Goal: Book appointment/travel/reservation

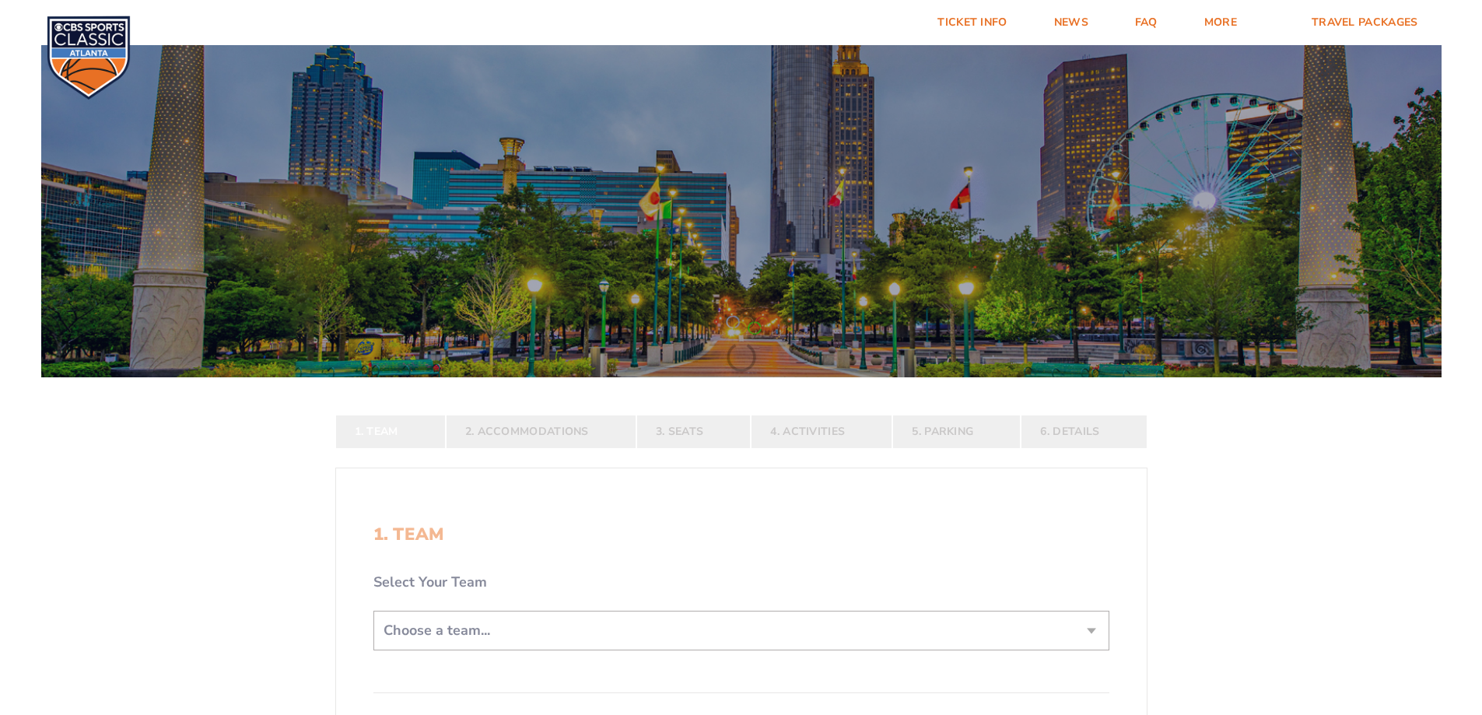
click at [1091, 251] on div at bounding box center [741, 207] width 1400 height 340
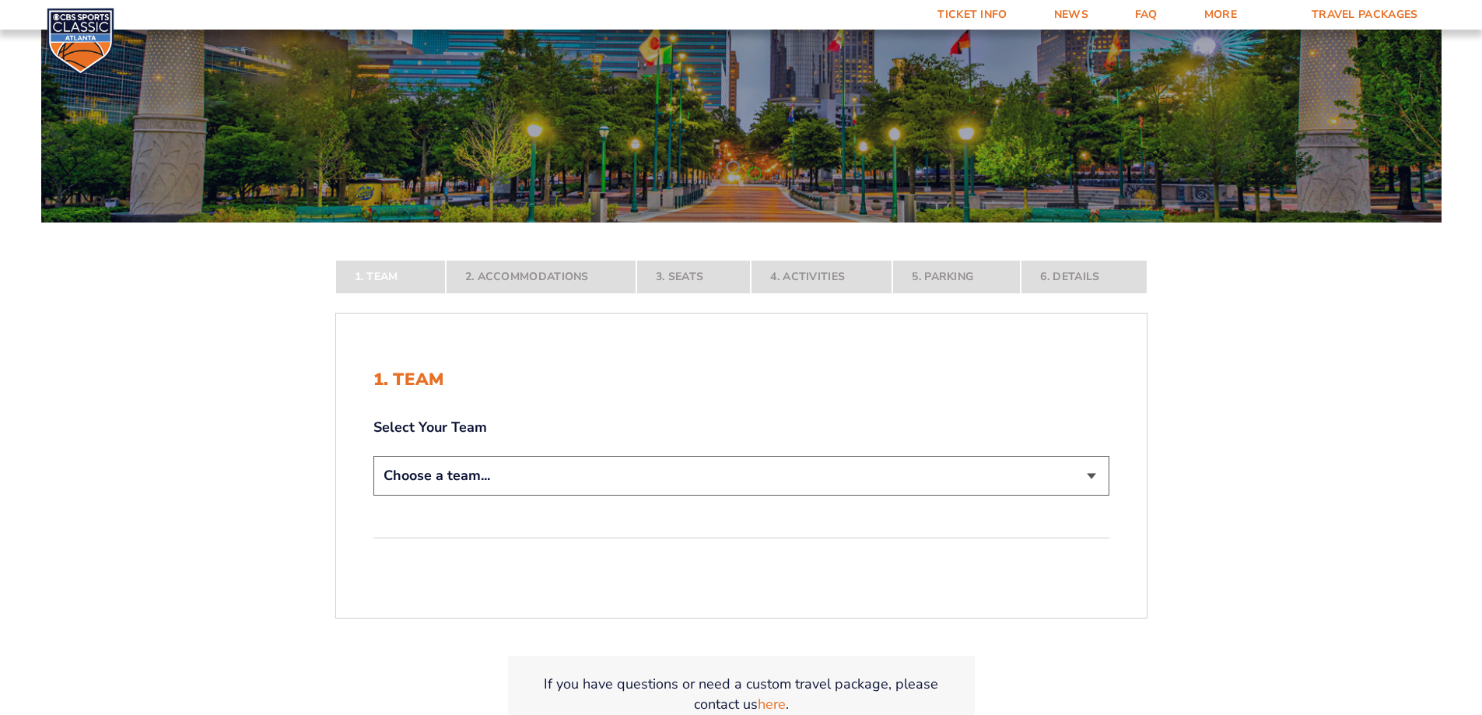
scroll to position [156, 0]
click at [1088, 472] on select "Choose a team... [US_STATE] Wildcats [US_STATE] State Buckeyes [US_STATE] Tar H…" at bounding box center [741, 475] width 736 height 40
select select "12756"
click at [373, 495] on select "Choose a team... [US_STATE] Wildcats [US_STATE] State Buckeyes [US_STATE] Tar H…" at bounding box center [741, 475] width 736 height 40
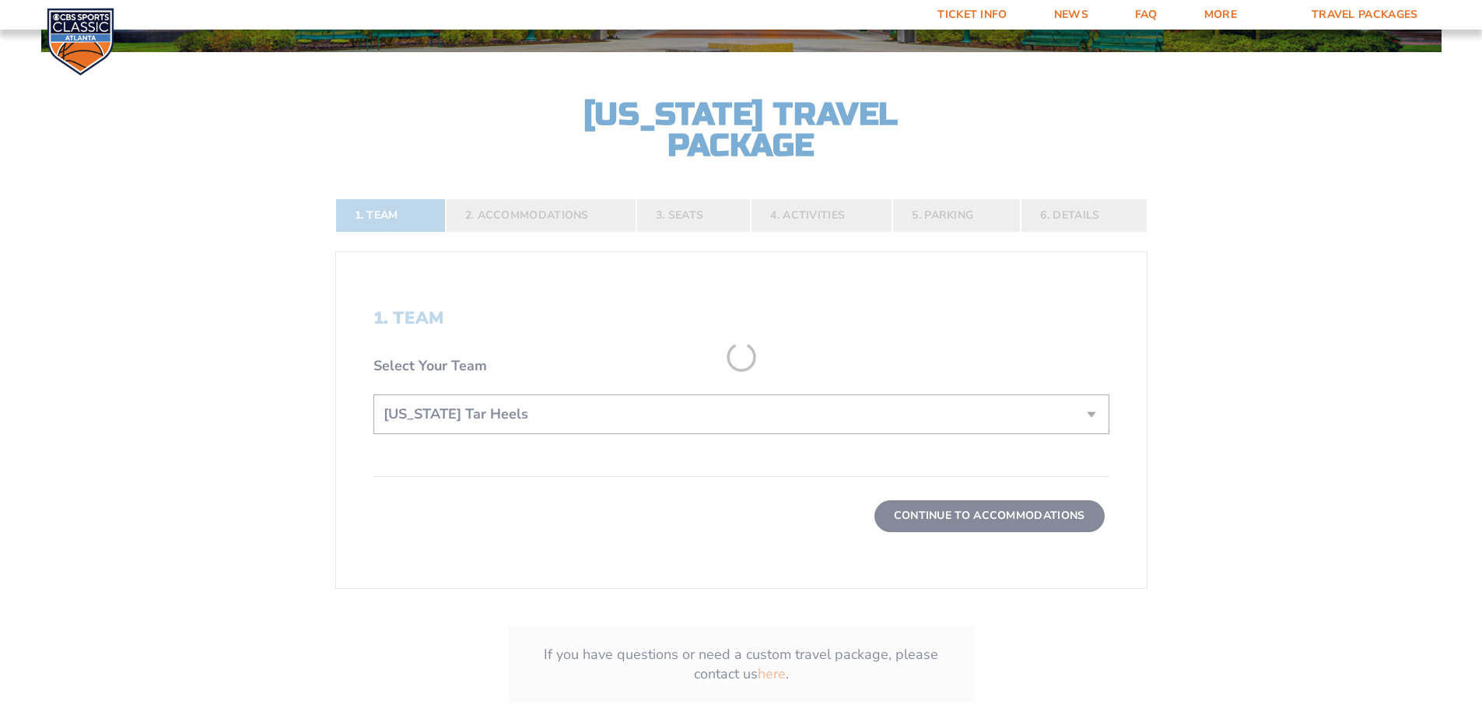
scroll to position [389, 0]
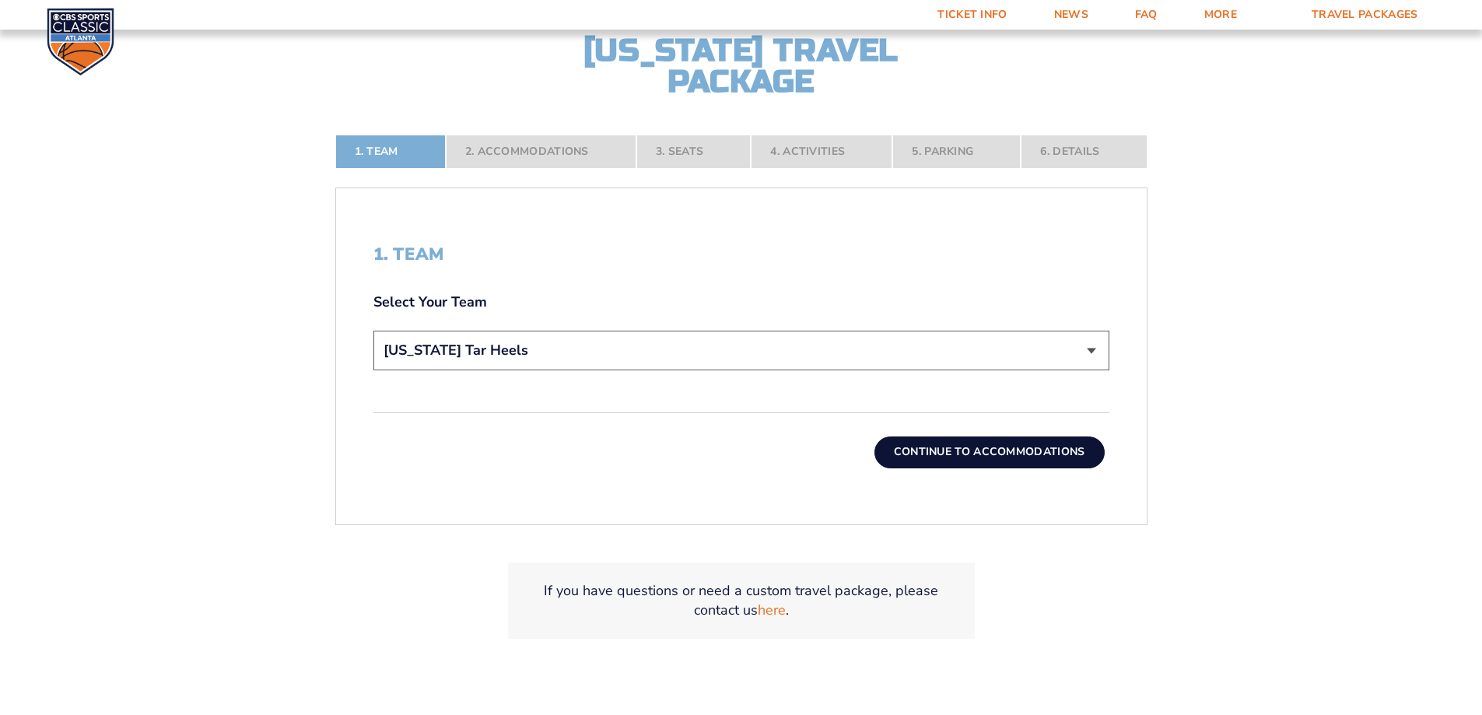
click at [1000, 447] on button "Continue To Accommodations" at bounding box center [989, 451] width 230 height 31
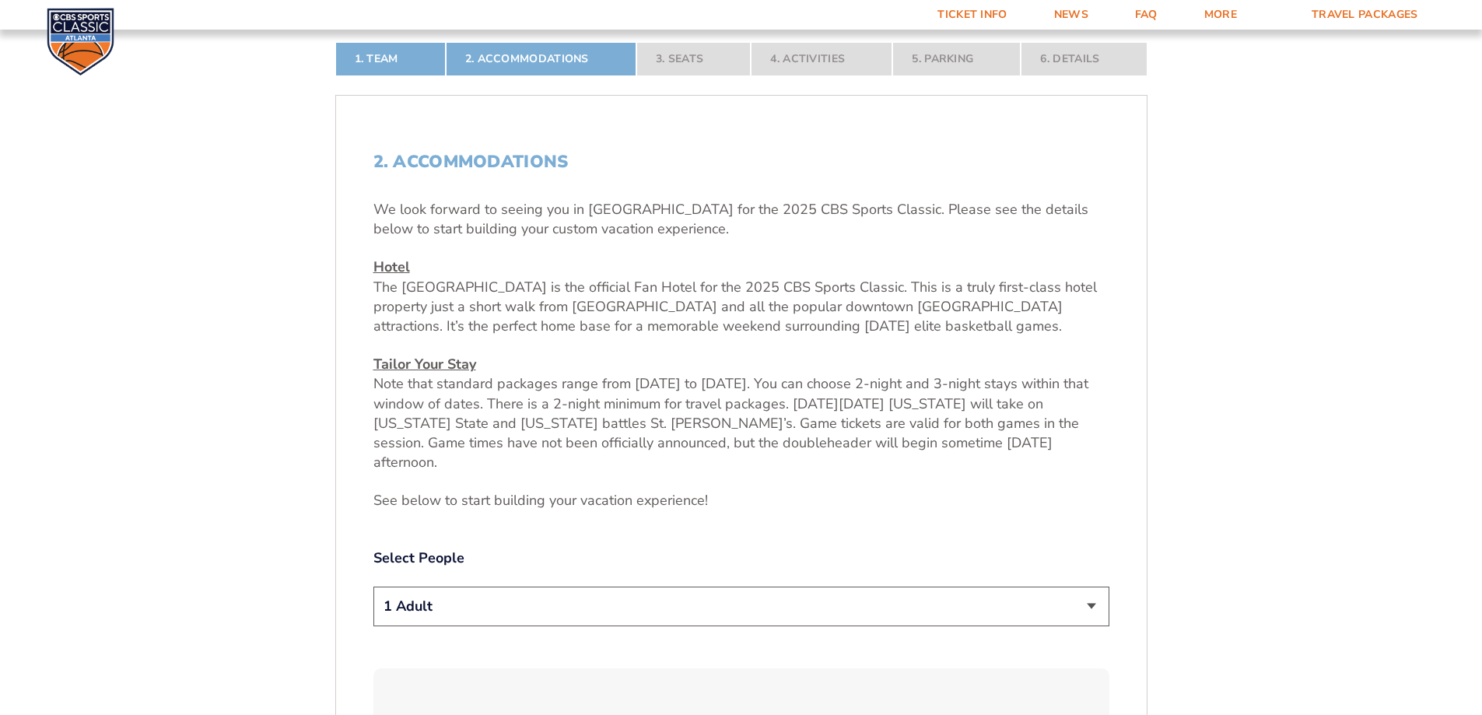
scroll to position [649, 0]
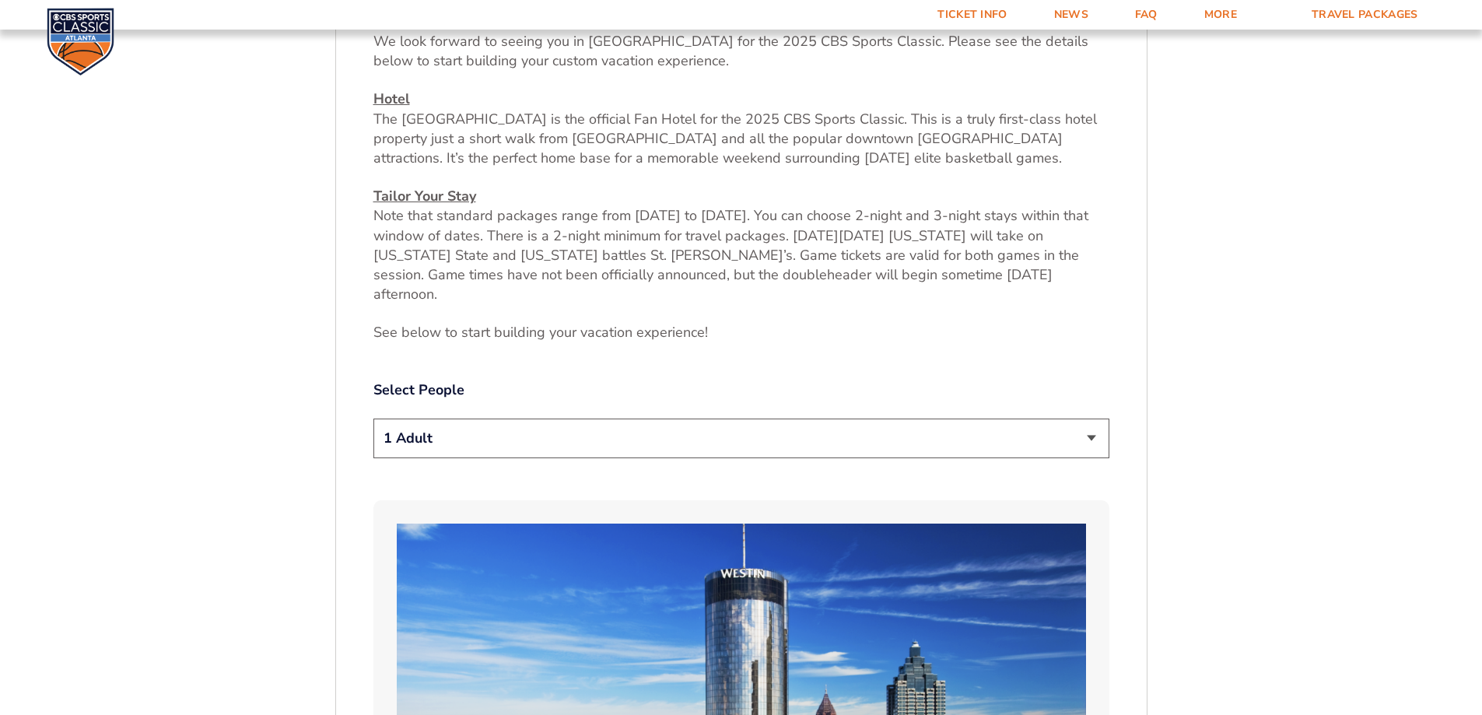
click at [1091, 418] on select "1 Adult 2 Adults 3 Adults 4 Adults 2 Adults + 1 Child 2 Adults + 2 Children 2 A…" at bounding box center [741, 438] width 736 height 40
click at [373, 418] on select "1 Adult 2 Adults 3 Adults 4 Adults 2 Adults + 1 Child 2 Adults + 2 Children 2 A…" at bounding box center [741, 438] width 736 height 40
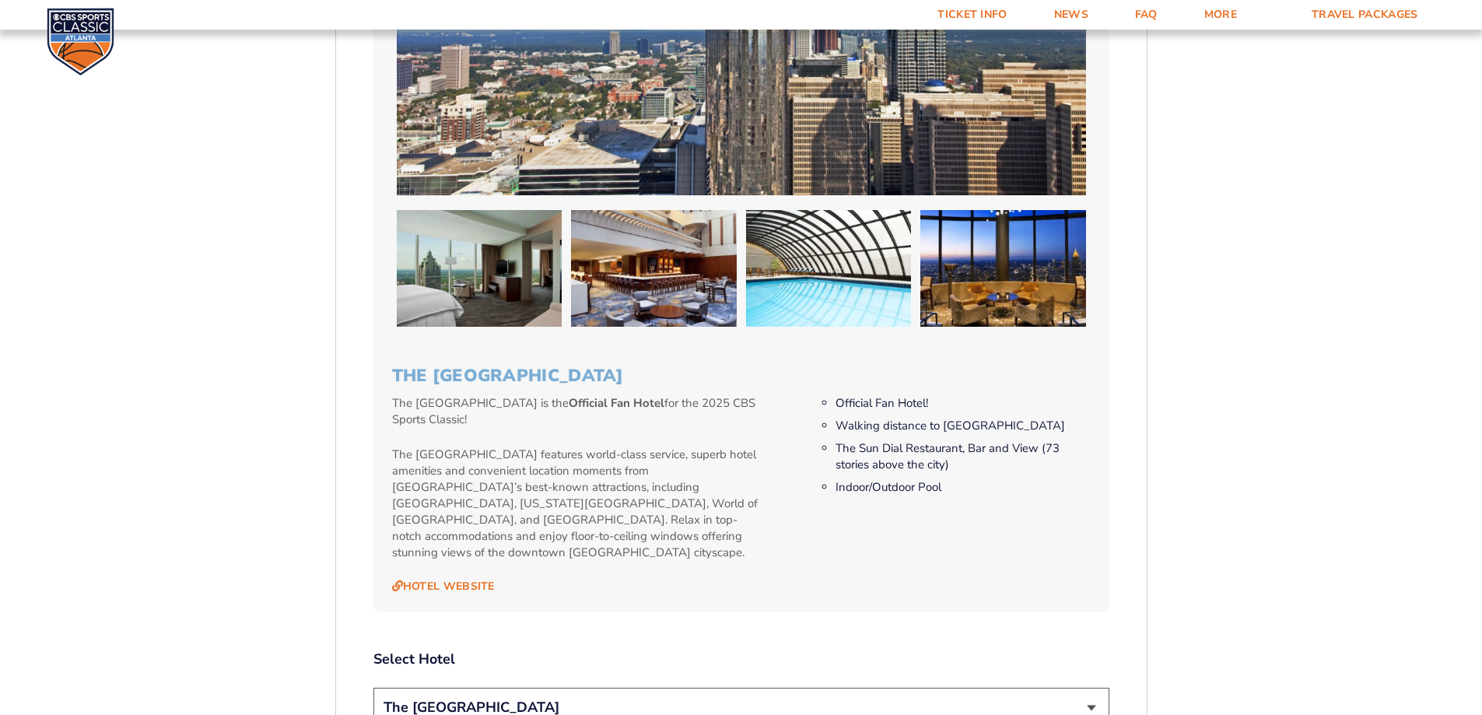
scroll to position [1505, 0]
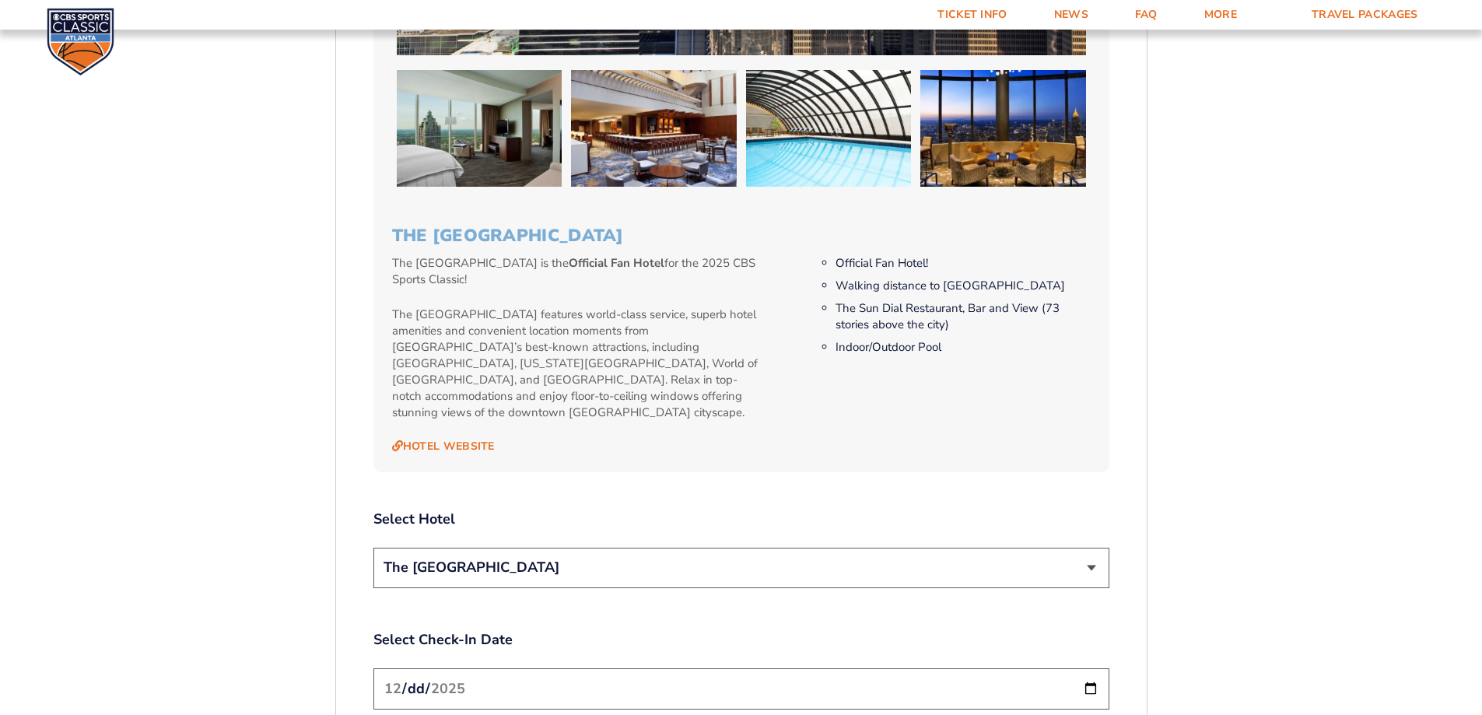
click at [1089, 548] on select "The [GEOGRAPHIC_DATA]" at bounding box center [741, 568] width 736 height 40
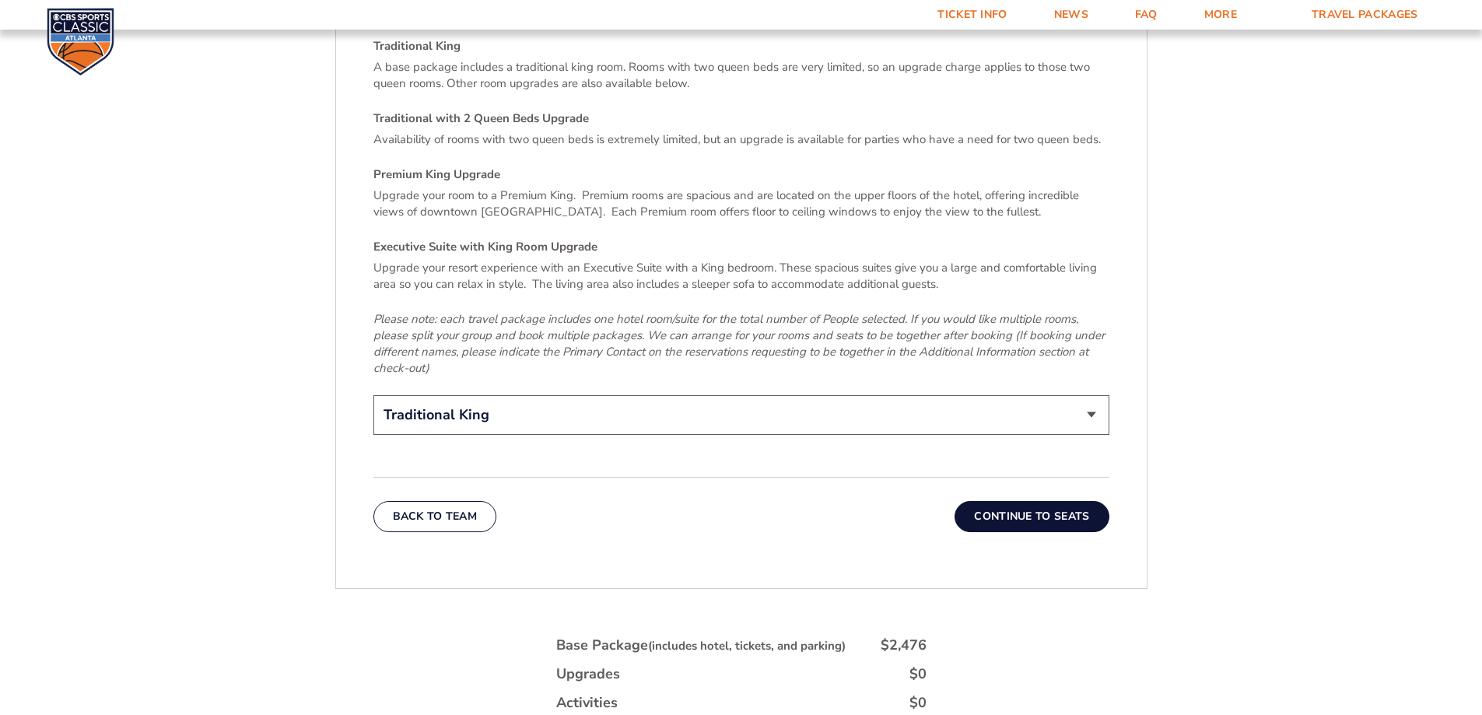
scroll to position [2438, 0]
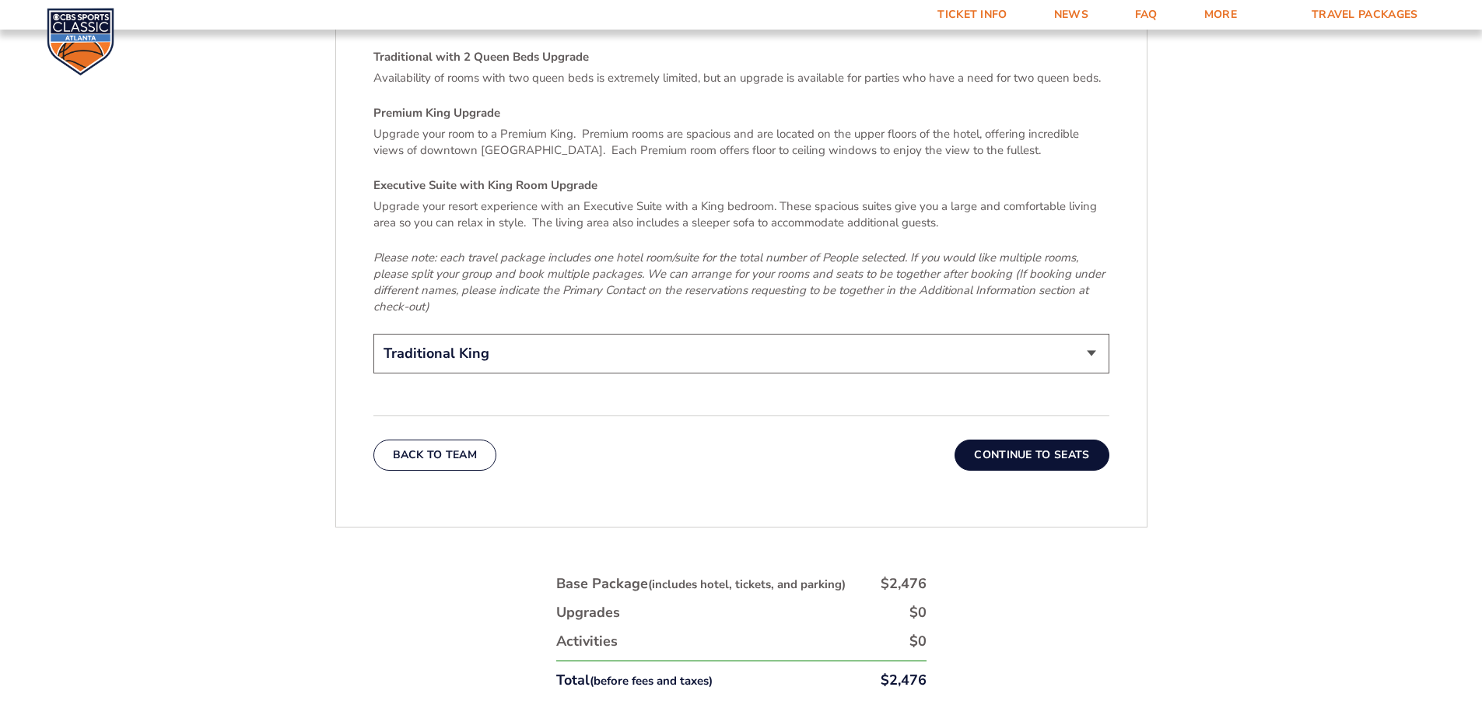
click at [1042, 439] on button "Continue To Seats" at bounding box center [1031, 454] width 154 height 31
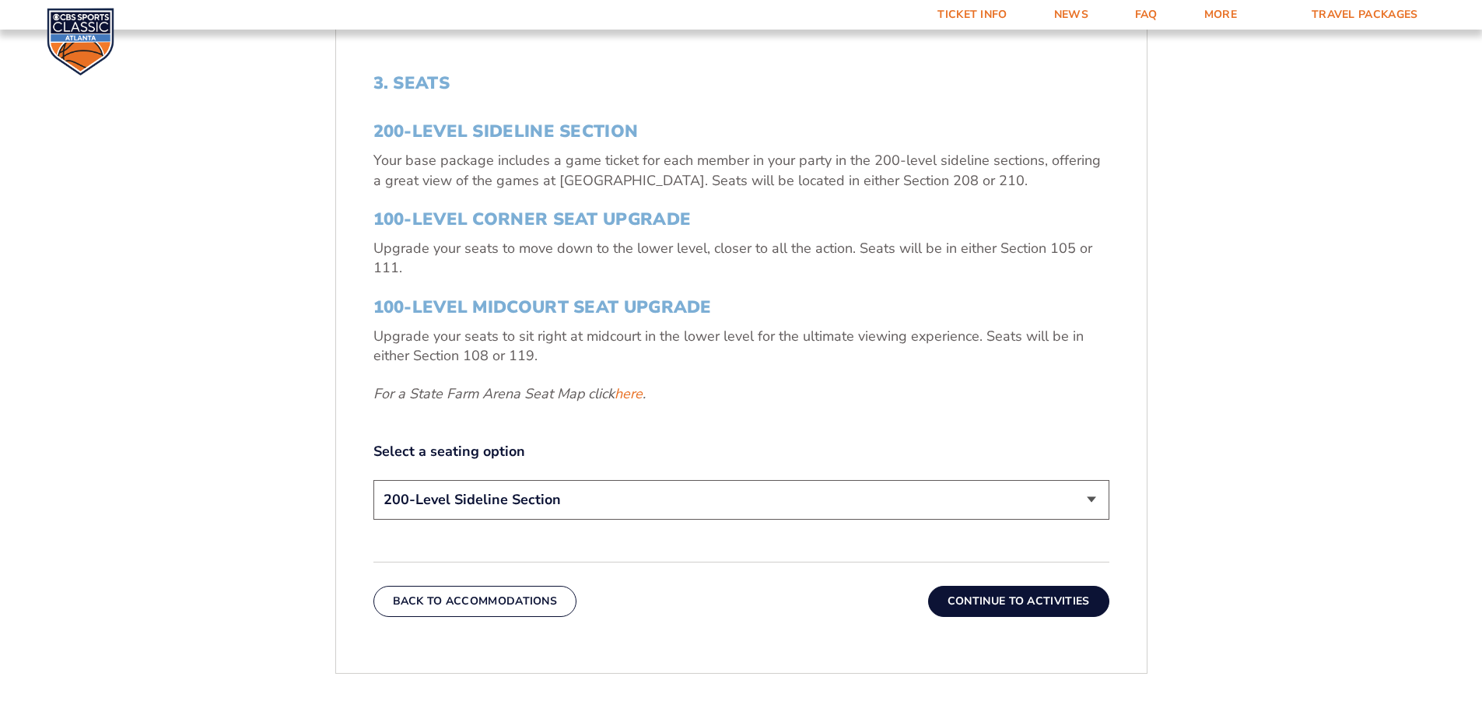
scroll to position [700, 0]
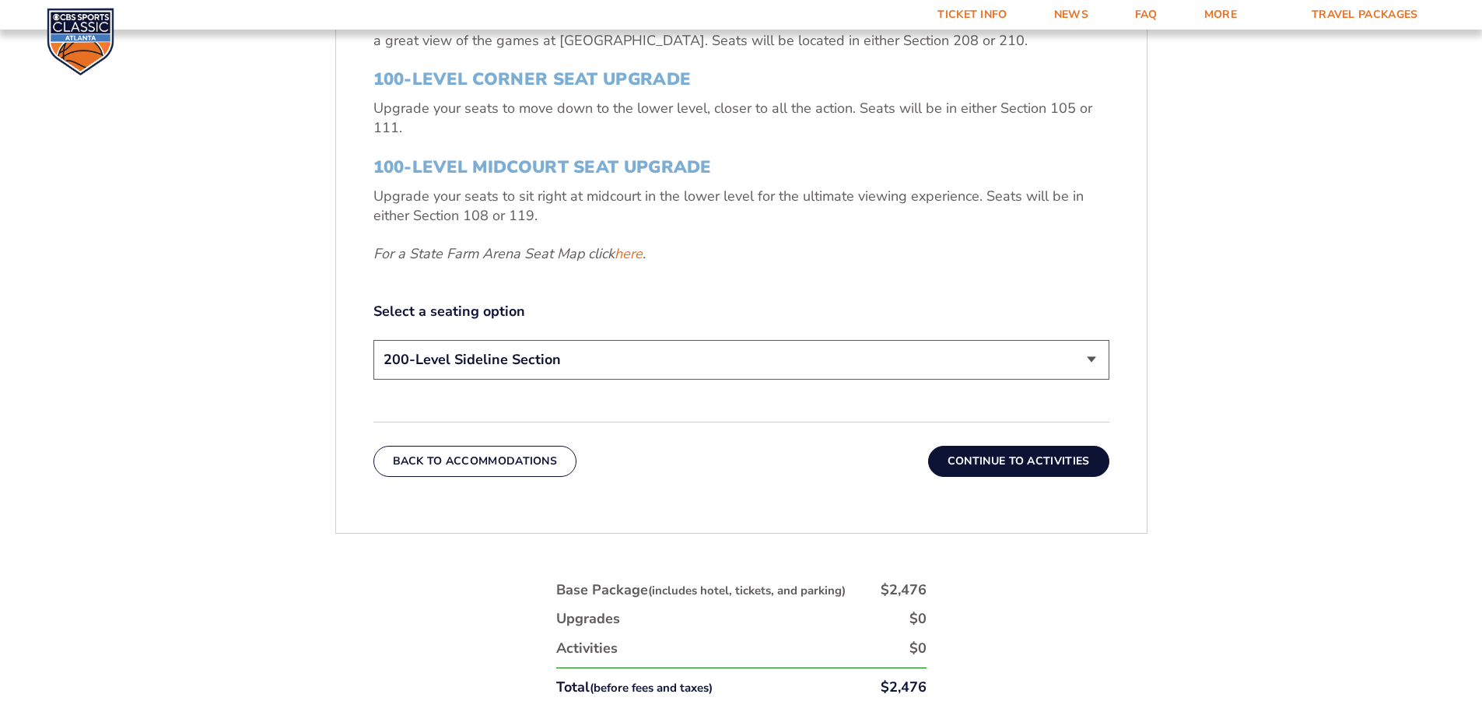
click at [984, 463] on button "Continue To Activities" at bounding box center [1018, 461] width 181 height 31
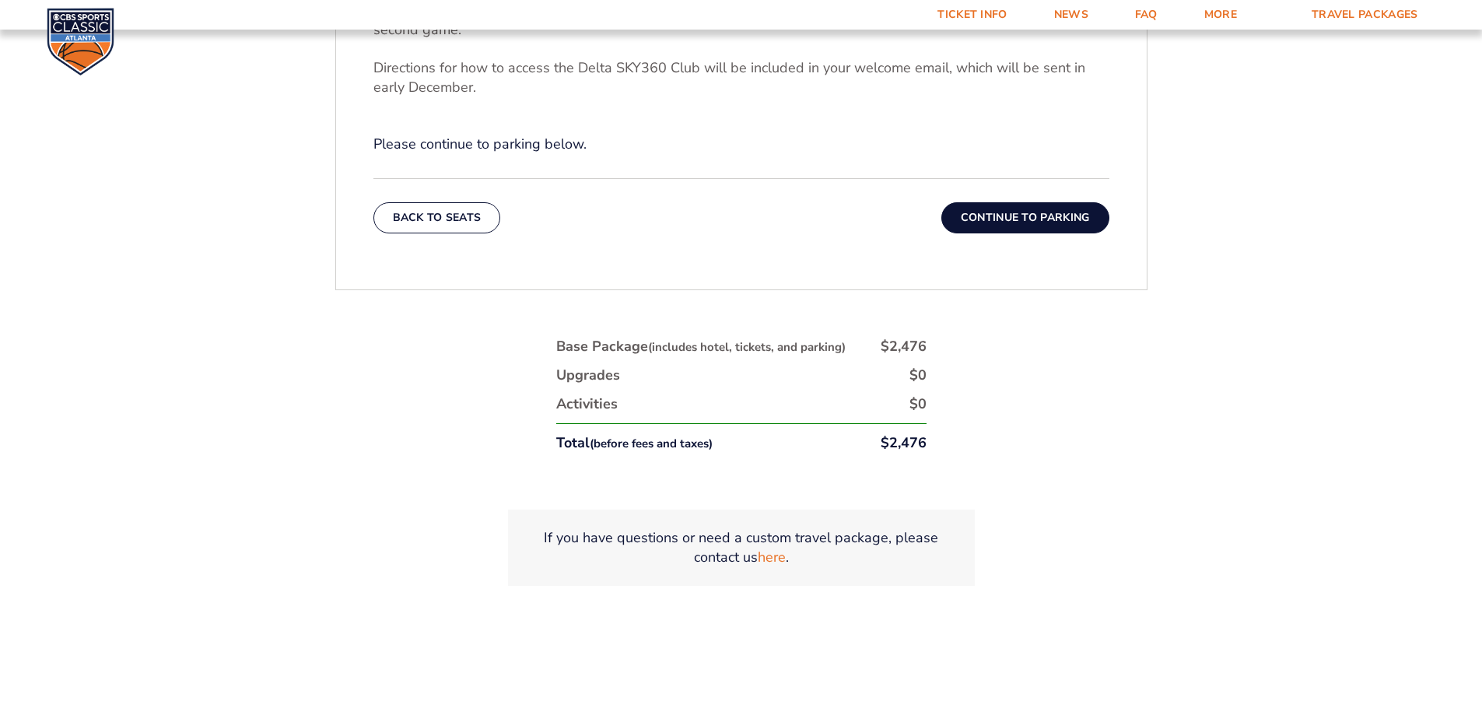
scroll to position [735, 0]
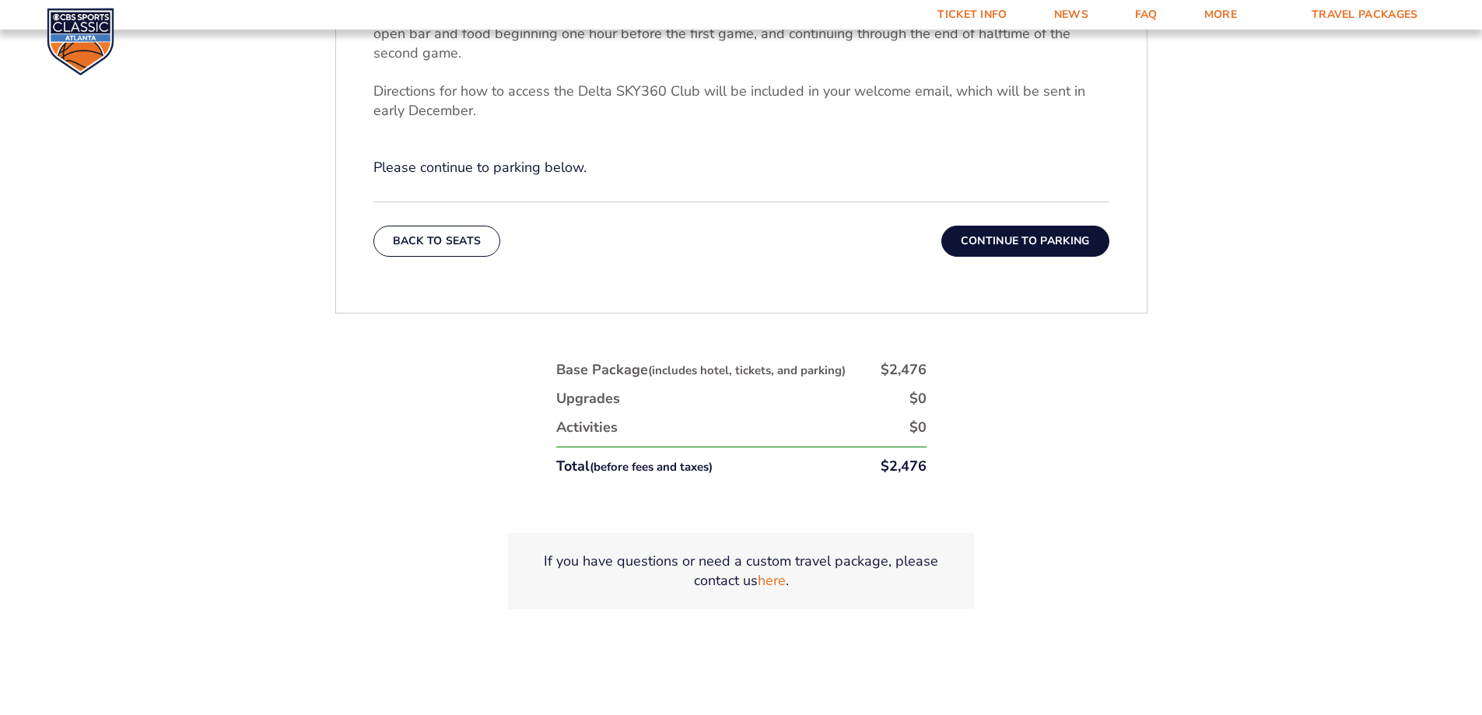
click at [1006, 247] on button "Continue To Parking" at bounding box center [1025, 241] width 168 height 31
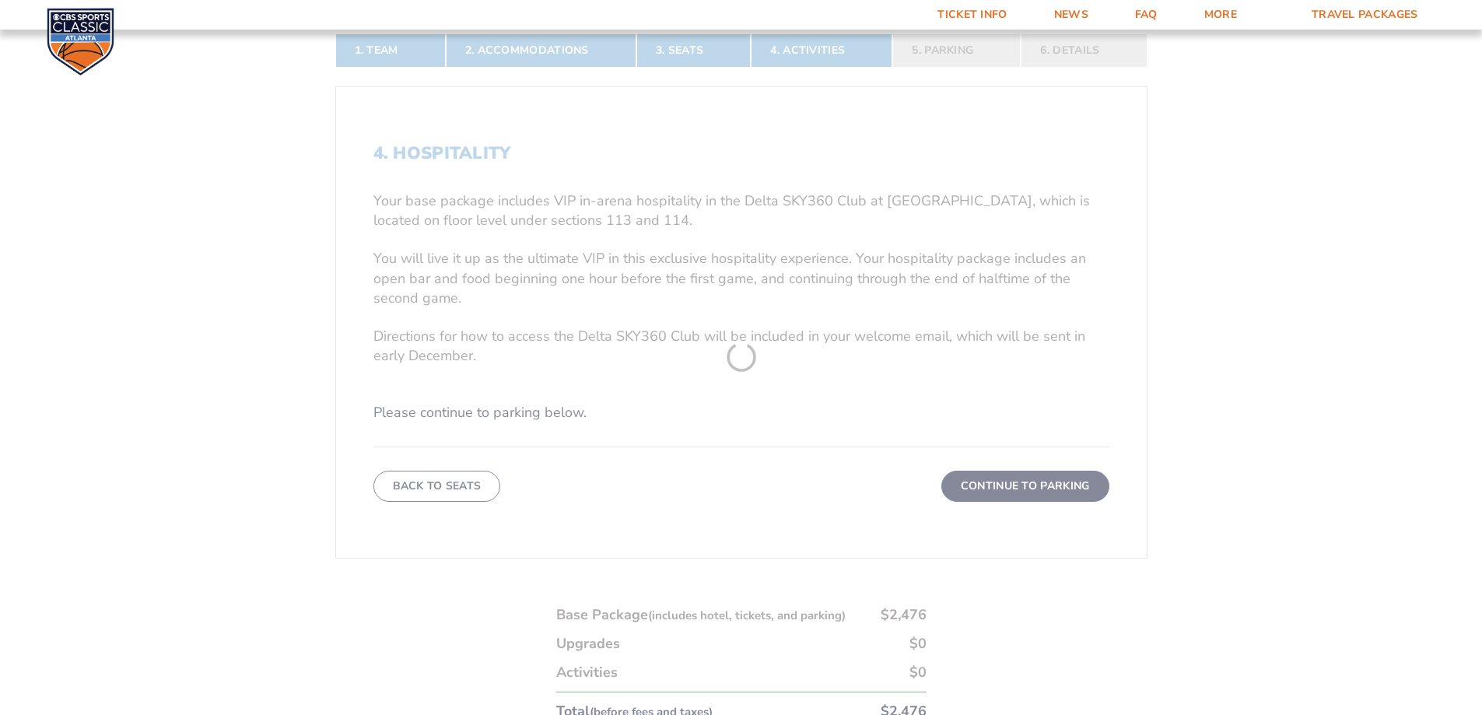
scroll to position [338, 0]
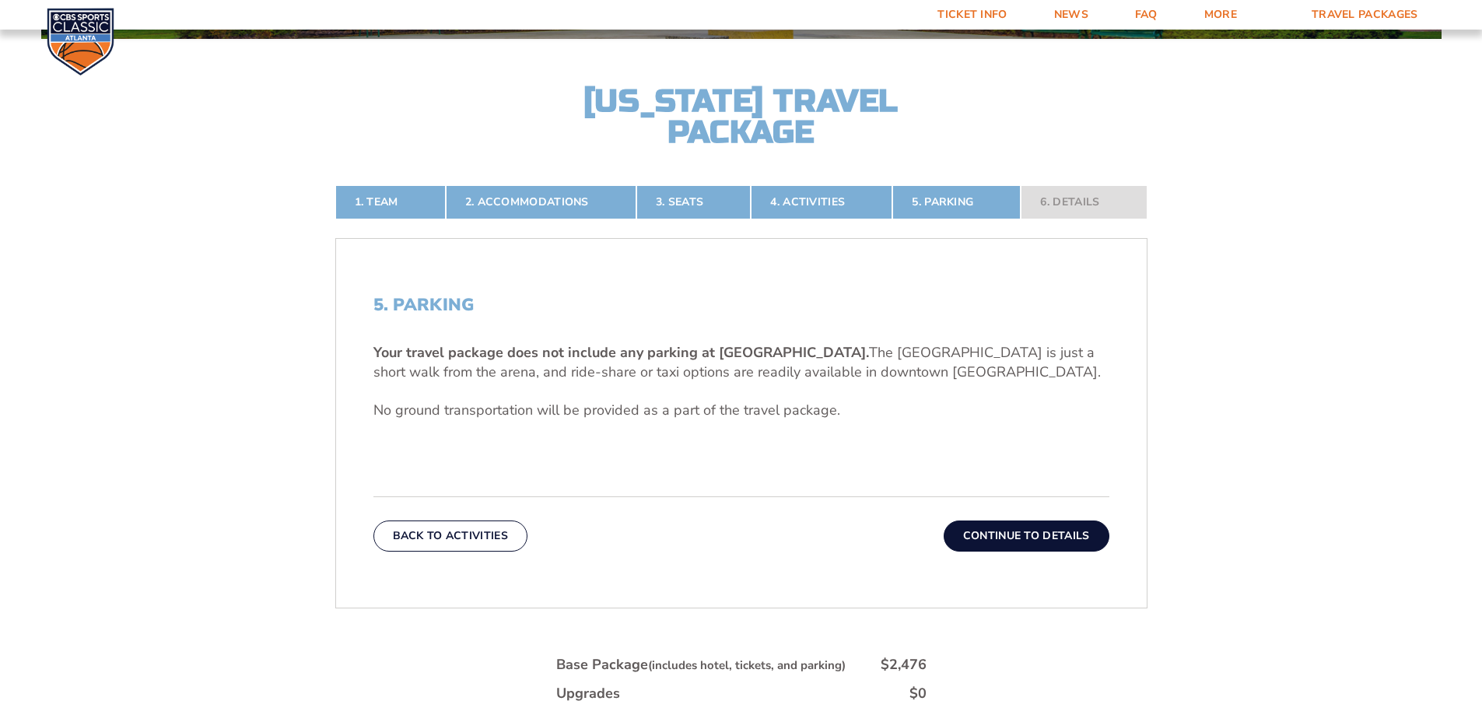
click at [1041, 533] on button "Continue To Details" at bounding box center [1026, 535] width 166 height 31
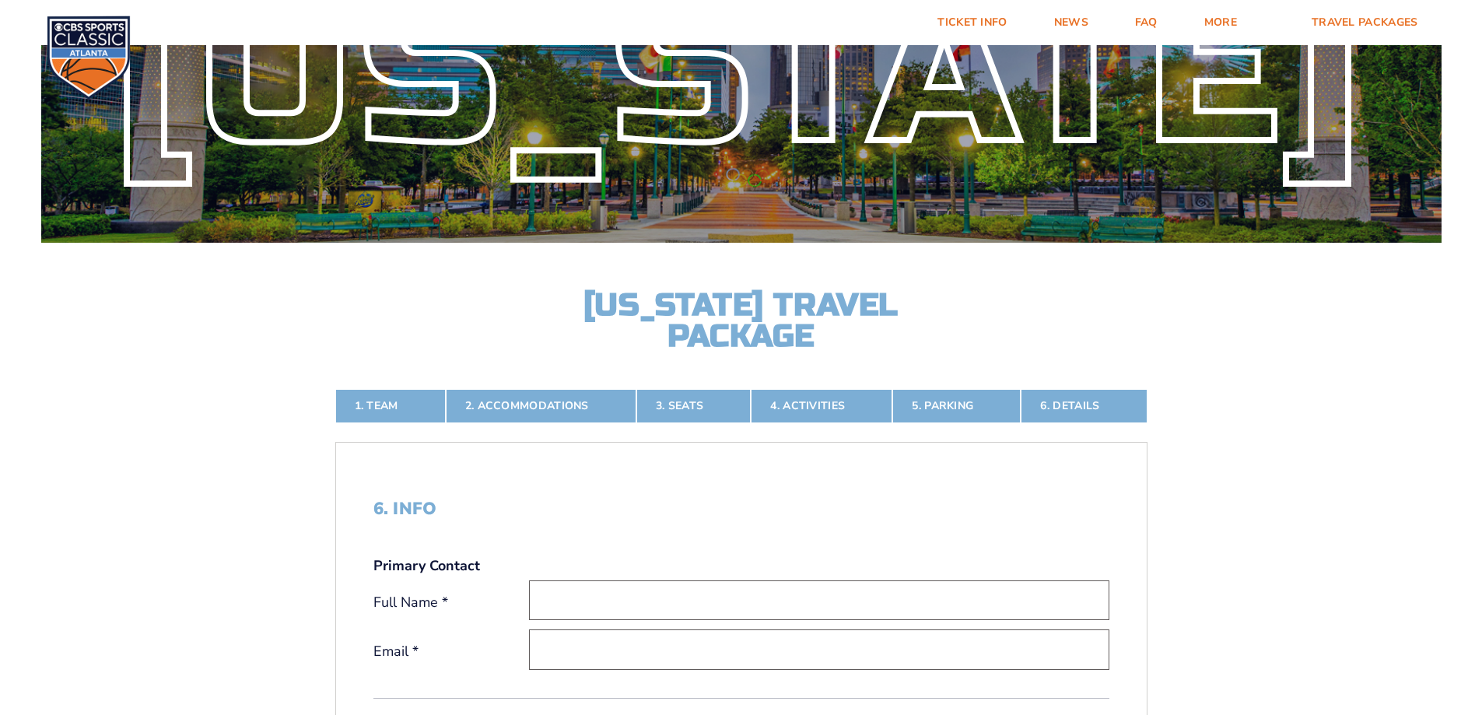
scroll to position [0, 0]
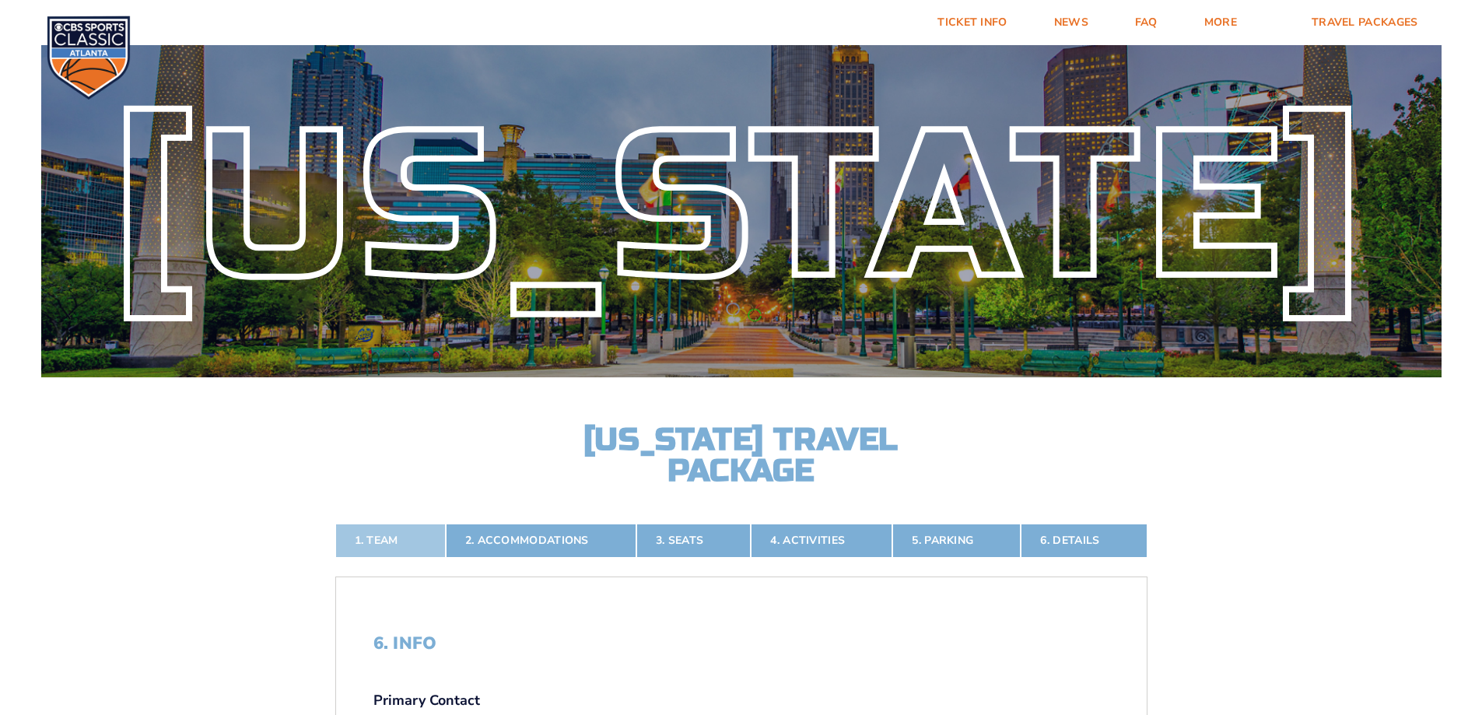
click at [375, 538] on link "1. Team" at bounding box center [390, 540] width 110 height 34
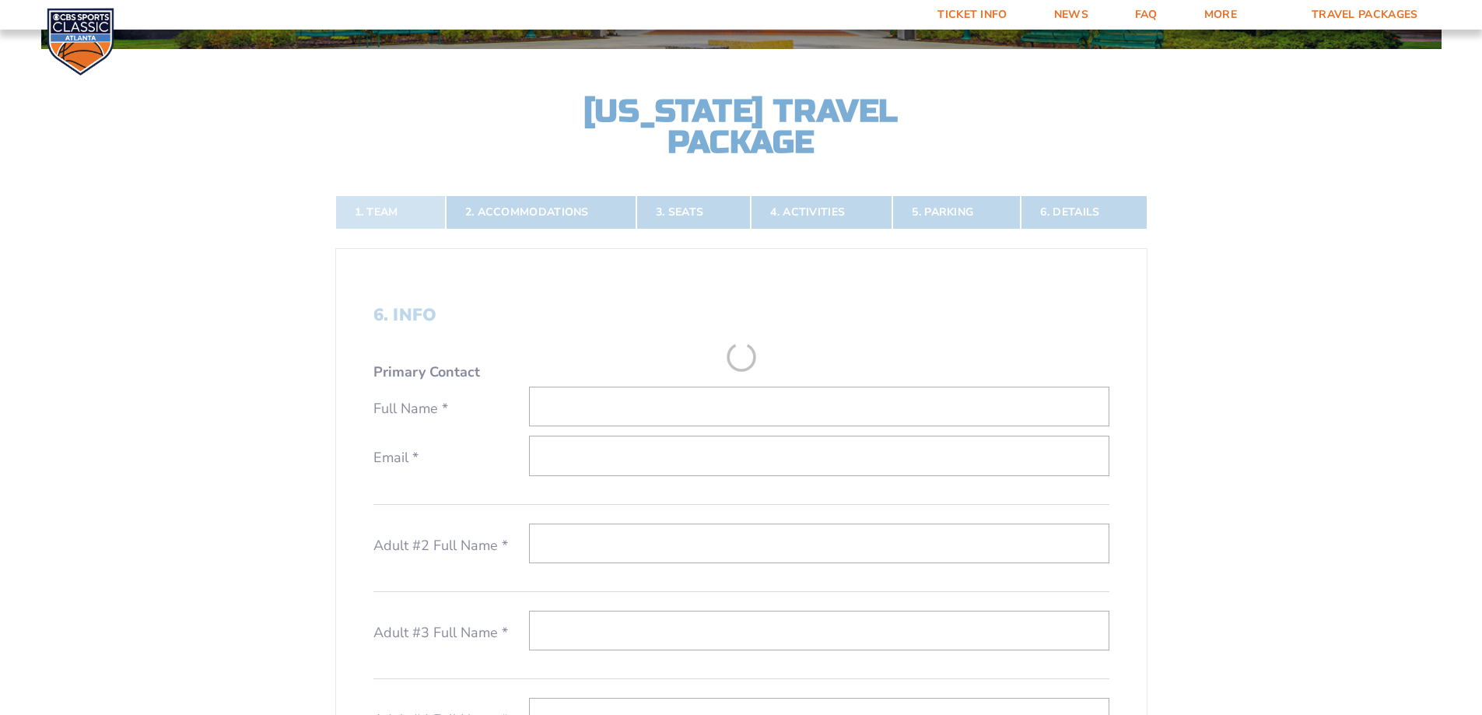
scroll to position [338, 0]
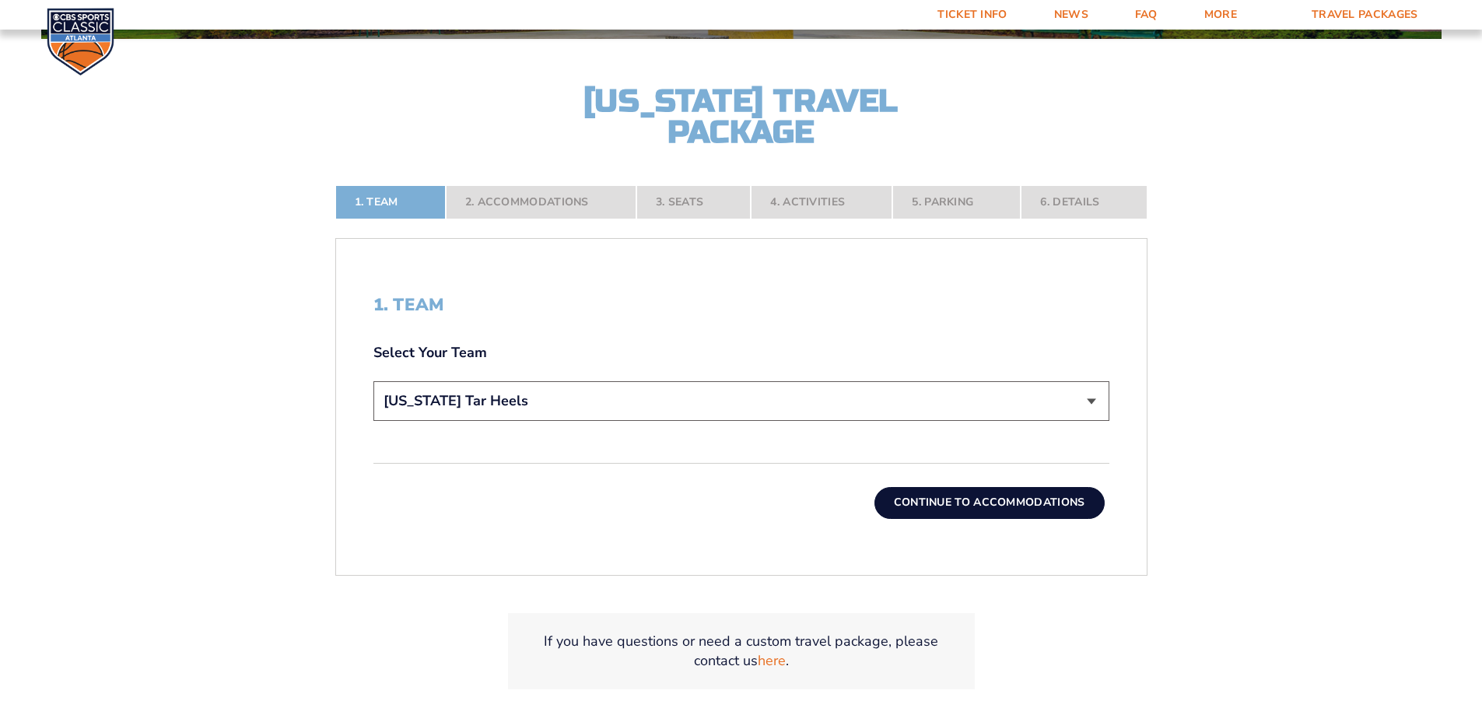
click at [1027, 505] on button "Continue To Accommodations" at bounding box center [989, 502] width 230 height 31
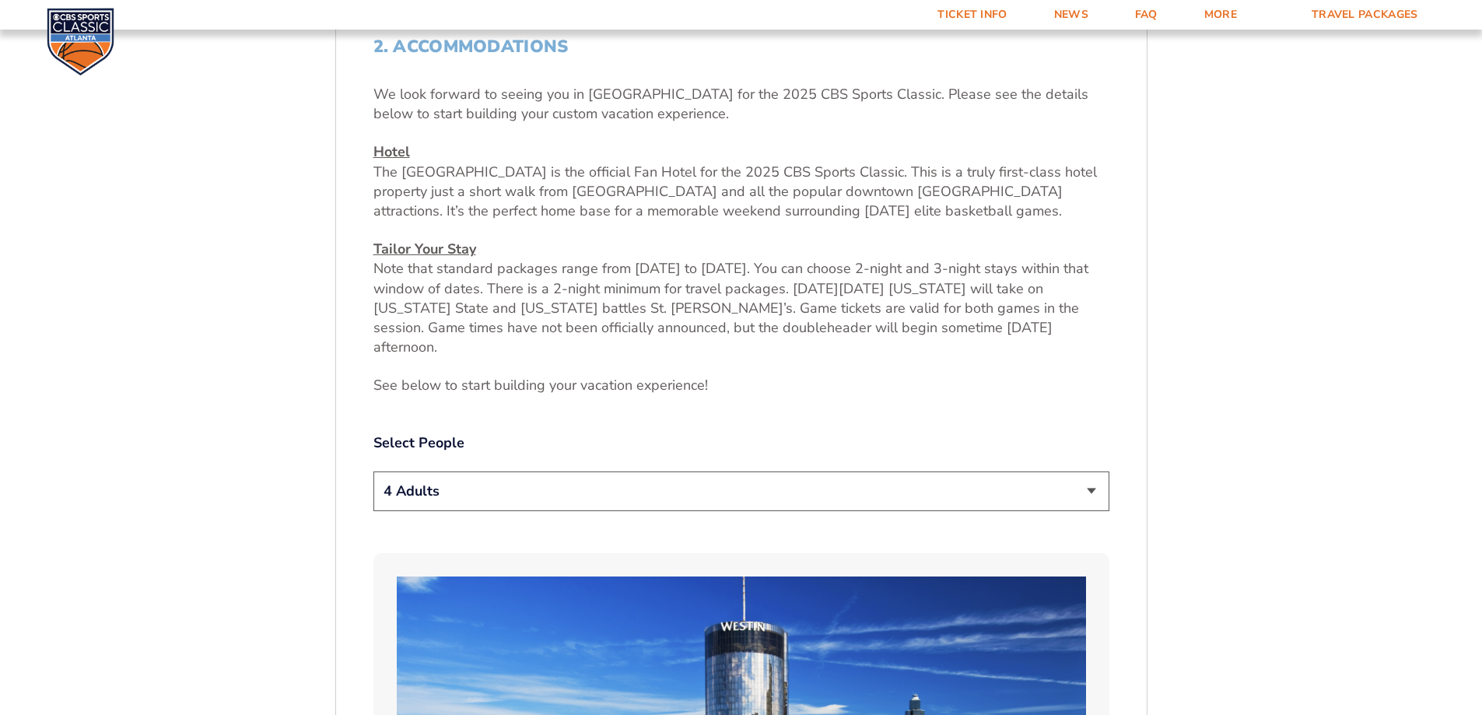
scroll to position [649, 0]
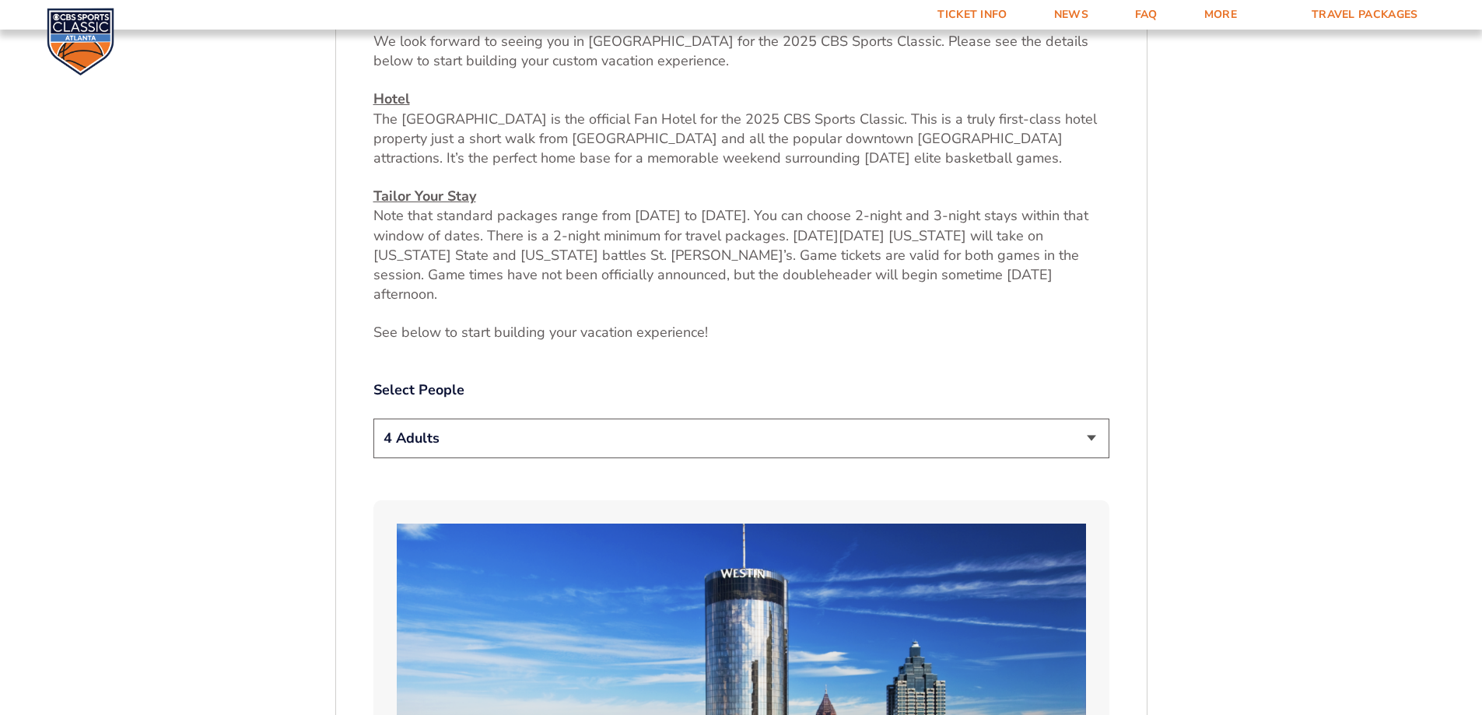
click at [1093, 421] on select "1 Adult 2 Adults 3 Adults 4 Adults 2 Adults + 1 Child 2 Adults + 2 Children 2 A…" at bounding box center [741, 438] width 736 height 40
select select "1 Adult"
click at [373, 418] on select "1 Adult 2 Adults 3 Adults 4 Adults 2 Adults + 1 Child 2 Adults + 2 Children 2 A…" at bounding box center [741, 438] width 736 height 40
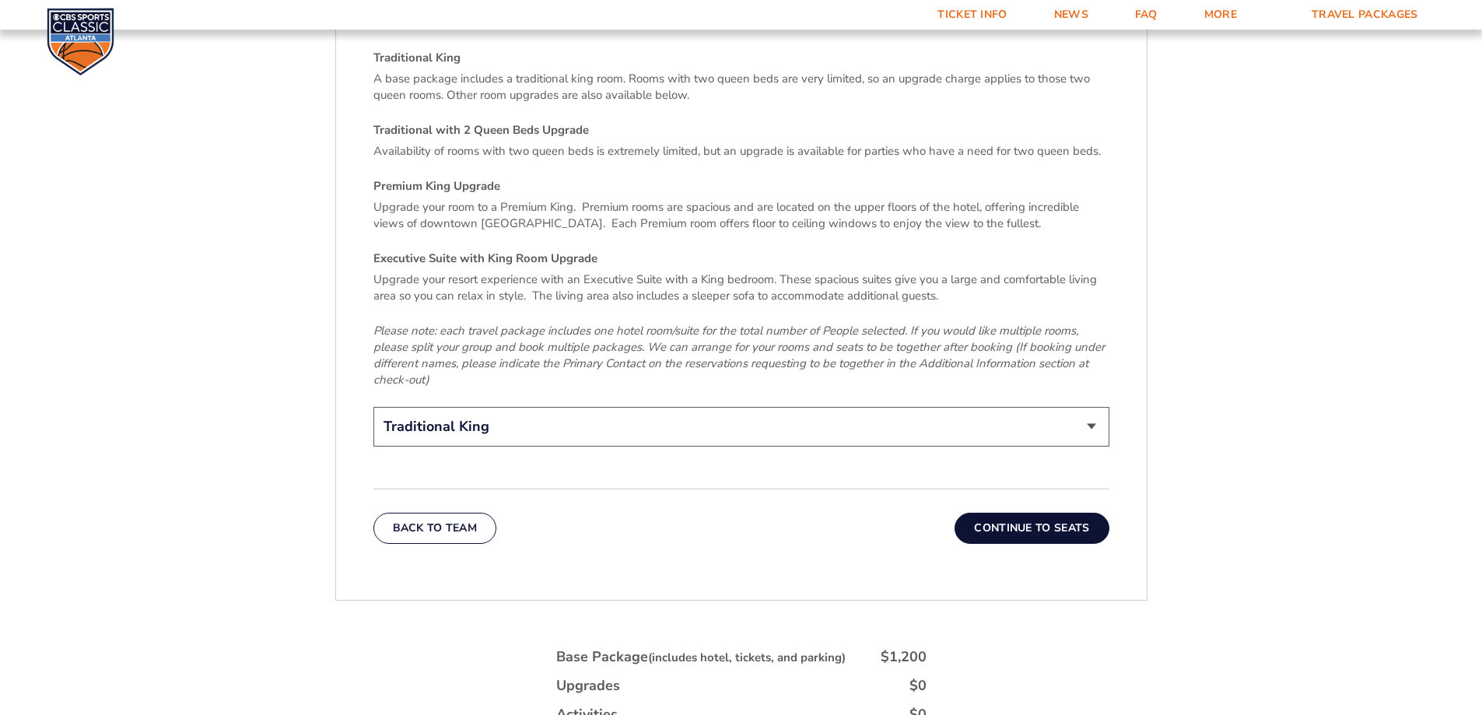
scroll to position [2438, 0]
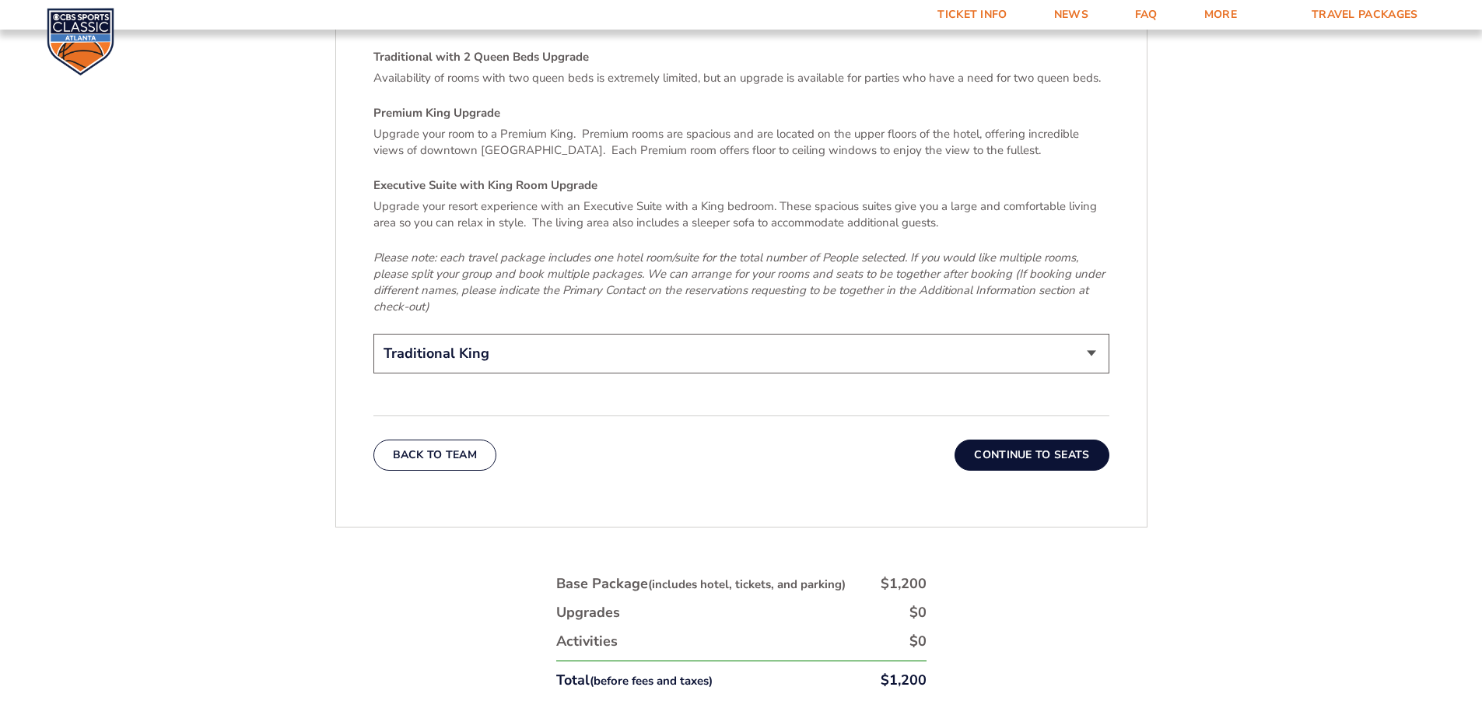
click at [995, 439] on button "Continue To Seats" at bounding box center [1031, 454] width 154 height 31
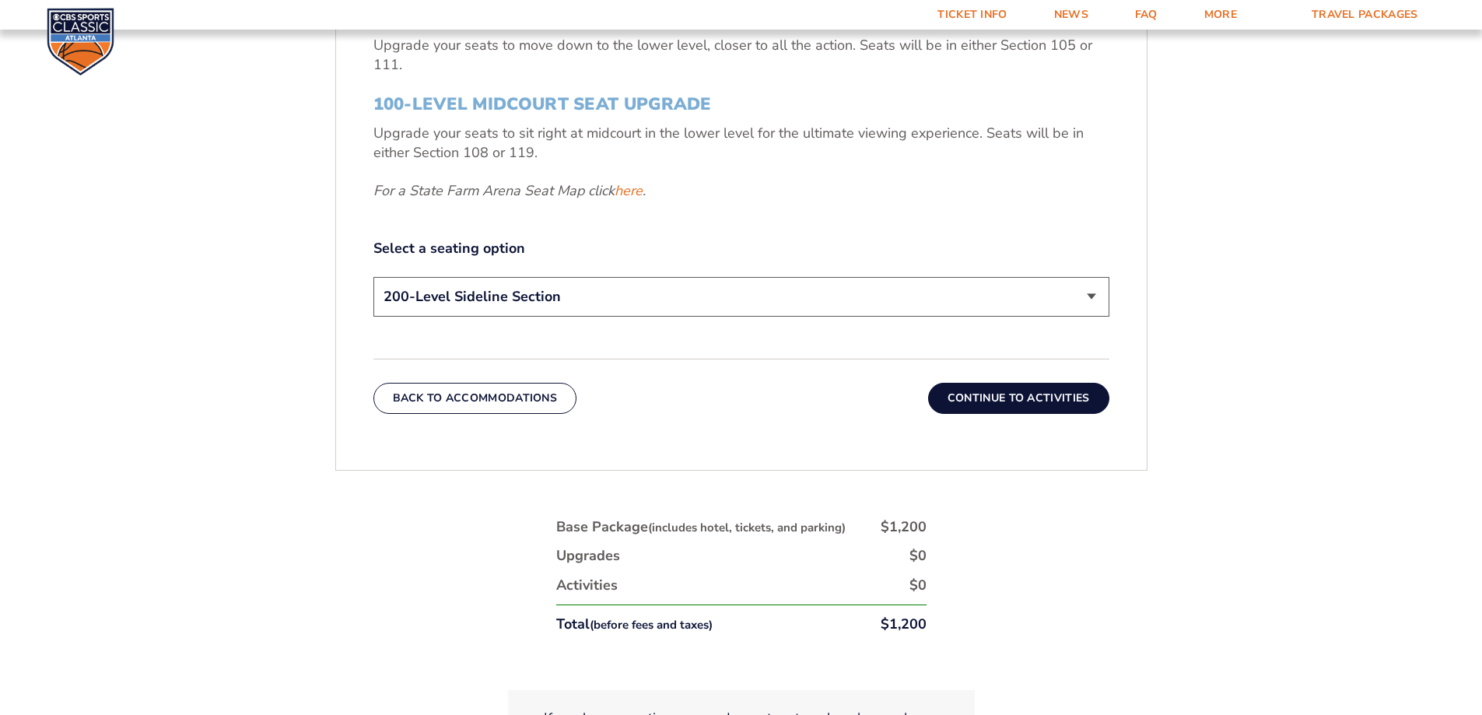
scroll to position [805, 0]
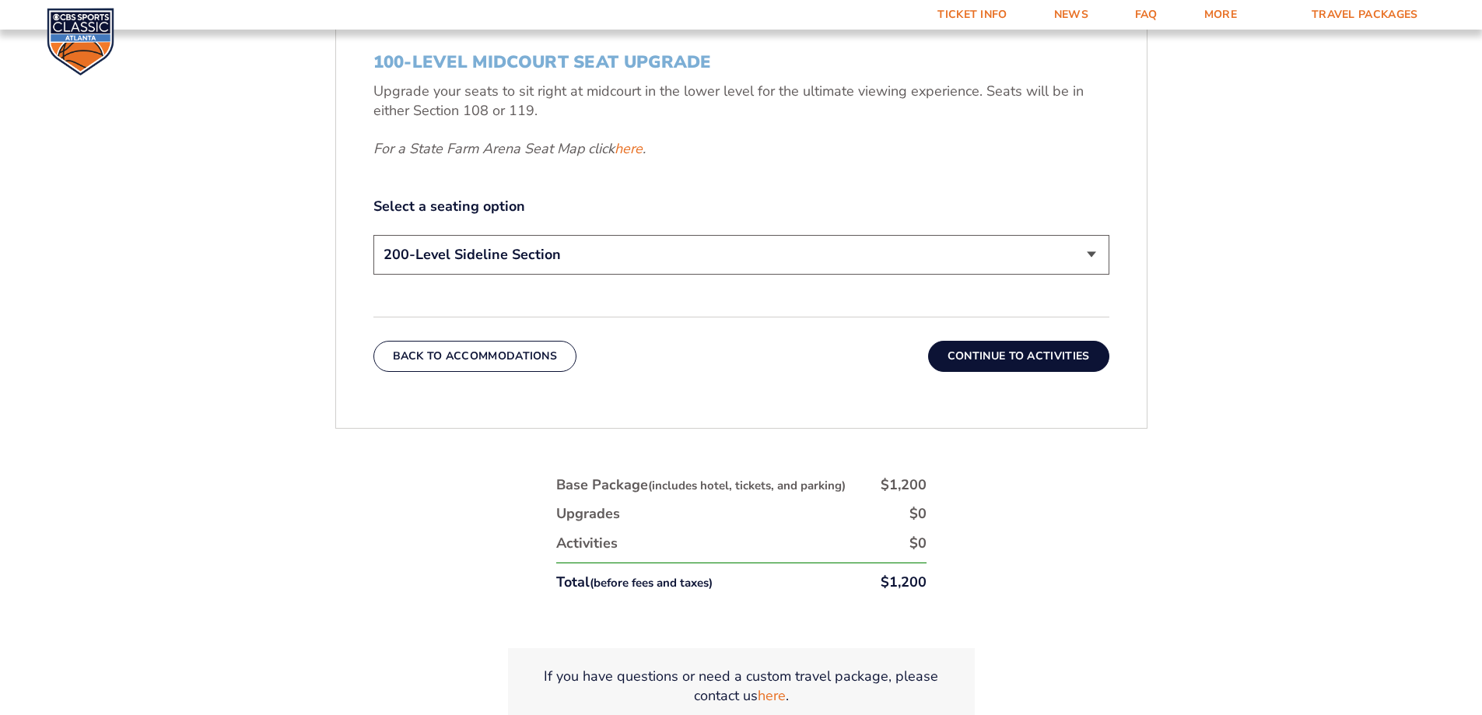
click at [1091, 252] on select "200-Level Sideline Section 100-Level Corner Seat Upgrade (+$120 per person) 100…" at bounding box center [741, 255] width 736 height 40
click at [1032, 362] on button "Continue To Activities" at bounding box center [1018, 356] width 181 height 31
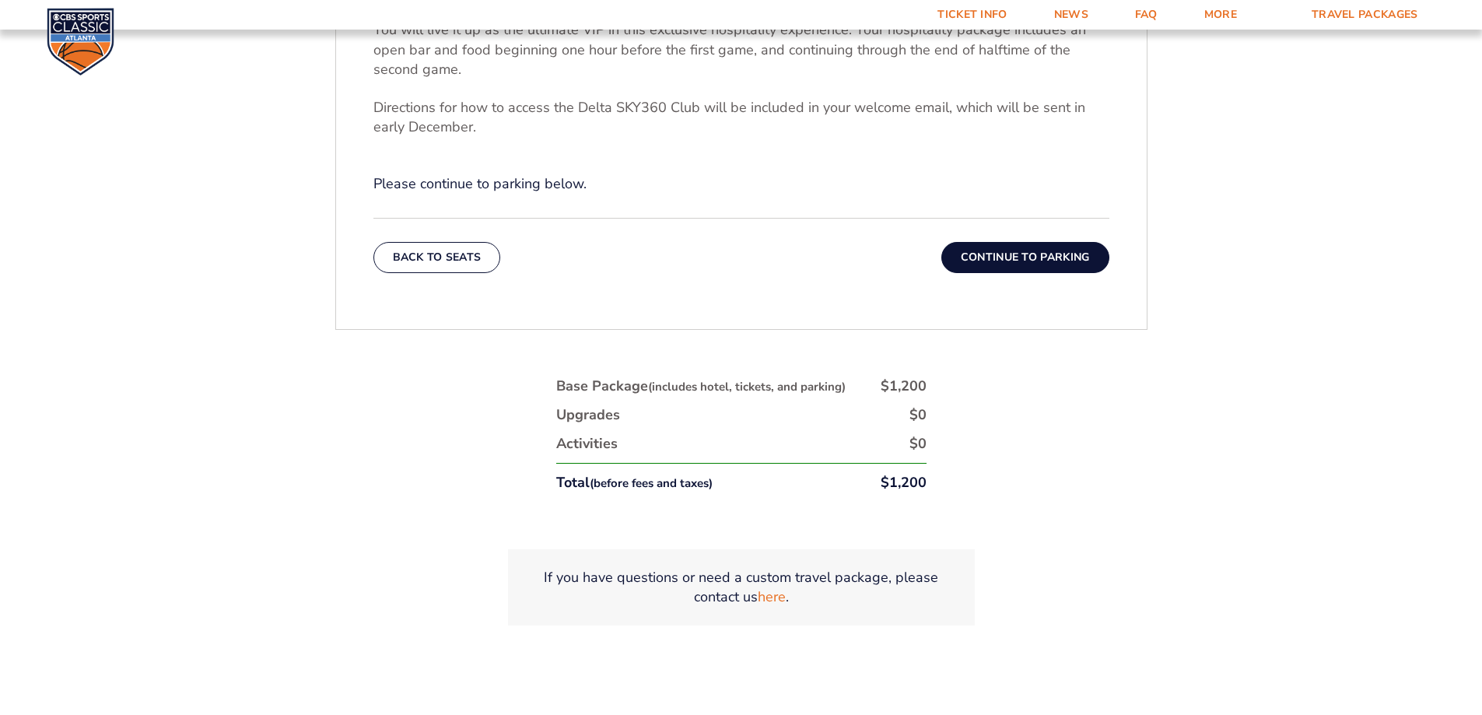
scroll to position [727, 0]
